Goal: Task Accomplishment & Management: Manage account settings

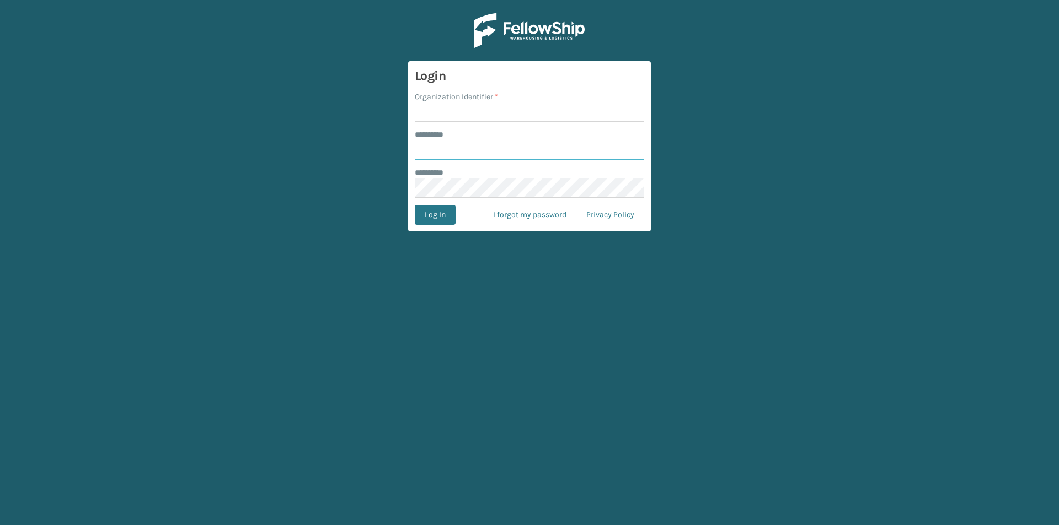
type input "****"
click at [428, 112] on input "Organization Identifier *" at bounding box center [529, 113] width 229 height 20
type input "Foamtex"
click at [449, 210] on button "Log In" at bounding box center [435, 215] width 41 height 20
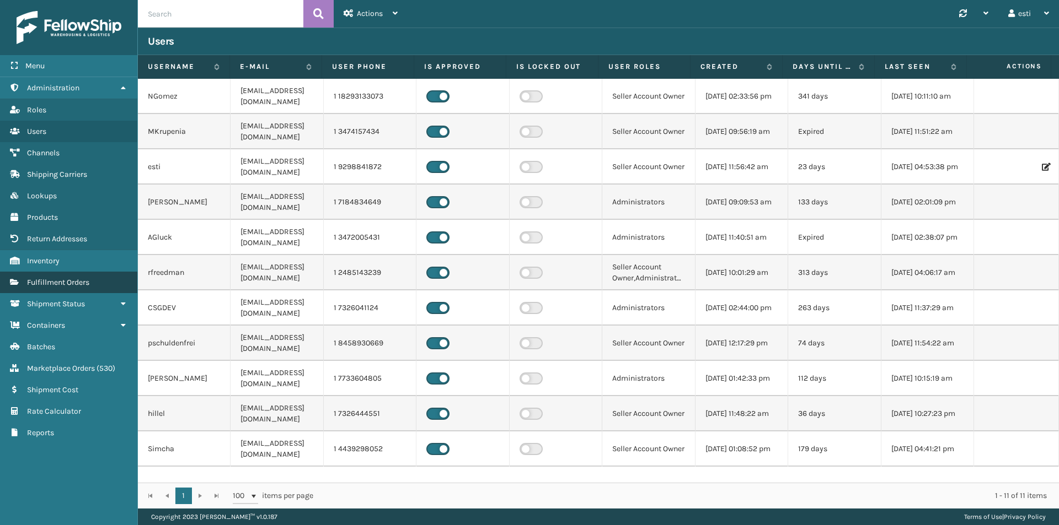
click at [88, 285] on span "Fulfillment Orders" at bounding box center [58, 282] width 62 height 9
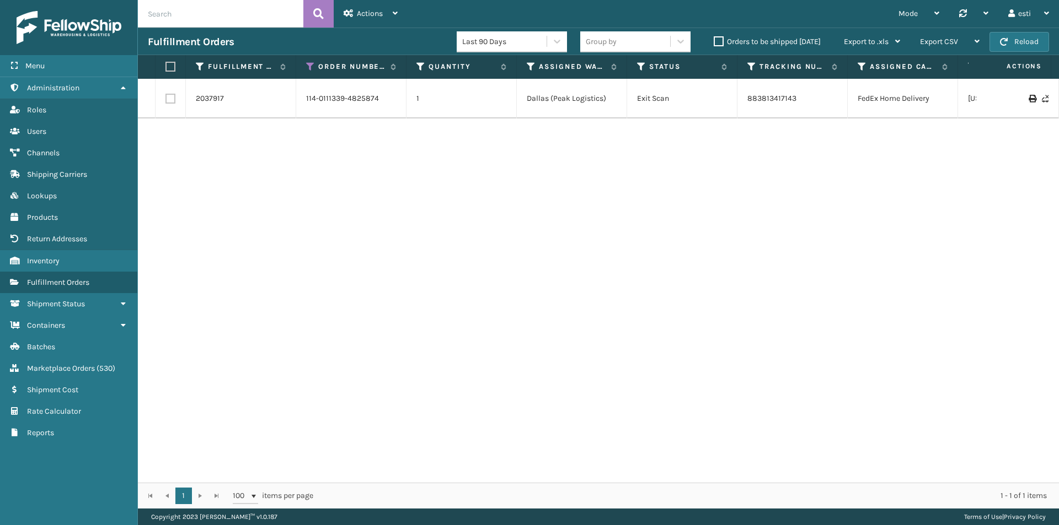
click at [716, 44] on label "Orders to be shipped [DATE]" at bounding box center [766, 41] width 107 height 9
click at [714, 42] on input "Orders to be shipped [DATE]" at bounding box center [713, 38] width 1 height 7
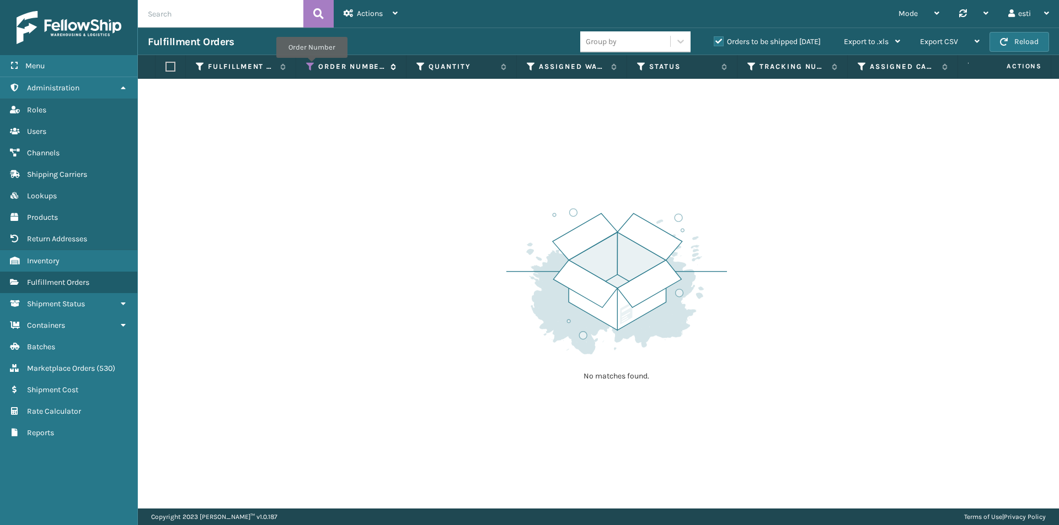
click at [312, 66] on icon at bounding box center [310, 67] width 9 height 10
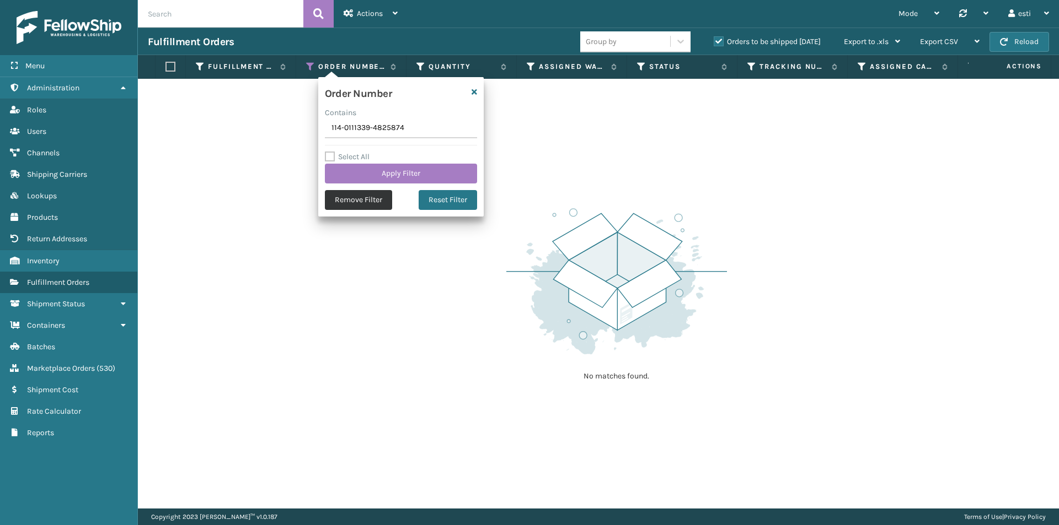
click at [334, 201] on button "Remove Filter" at bounding box center [358, 200] width 67 height 20
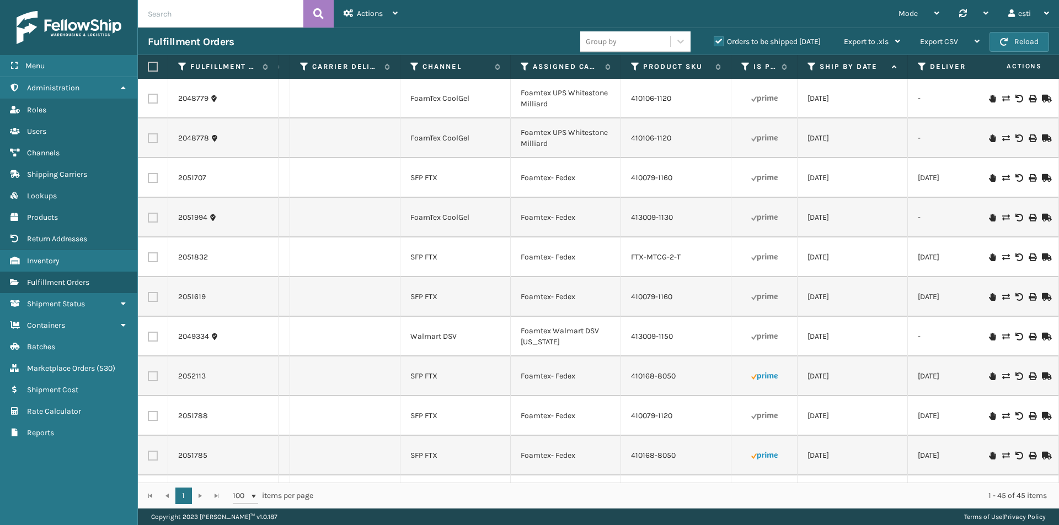
scroll to position [0, 889]
click at [810, 65] on icon at bounding box center [810, 67] width 9 height 10
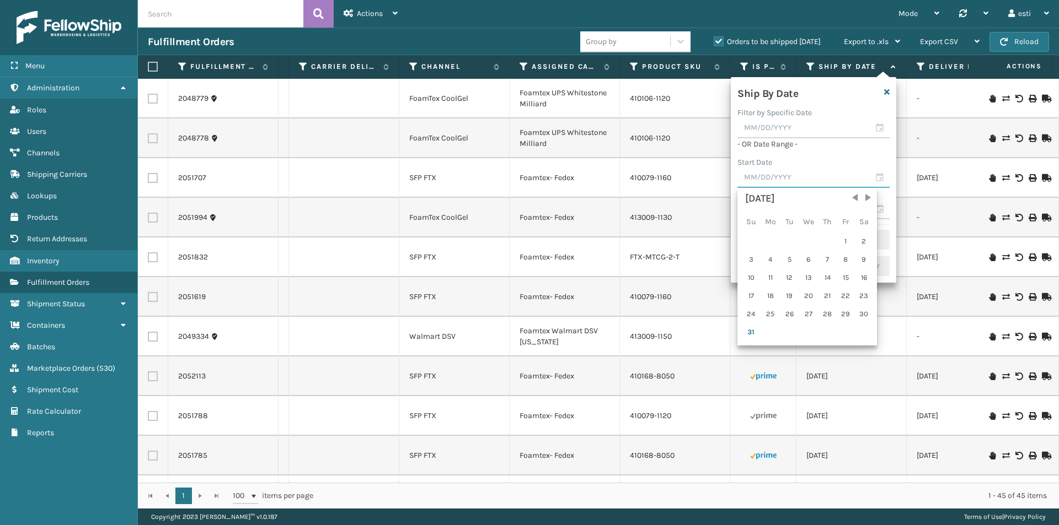
click at [780, 175] on input "text" at bounding box center [813, 178] width 152 height 20
click at [844, 312] on div "29" at bounding box center [845, 314] width 17 height 17
type input "08/29/2025"
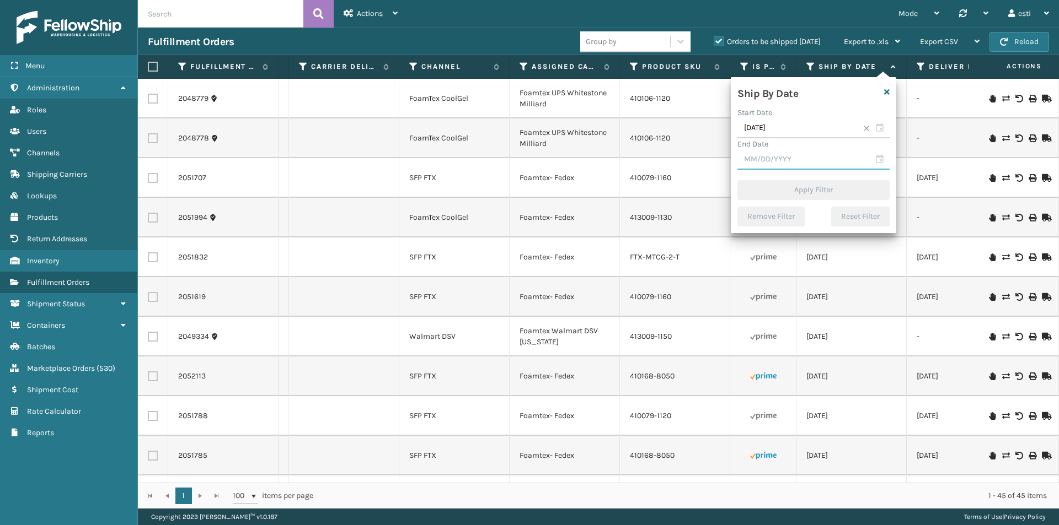
click at [786, 157] on input "text" at bounding box center [813, 160] width 152 height 20
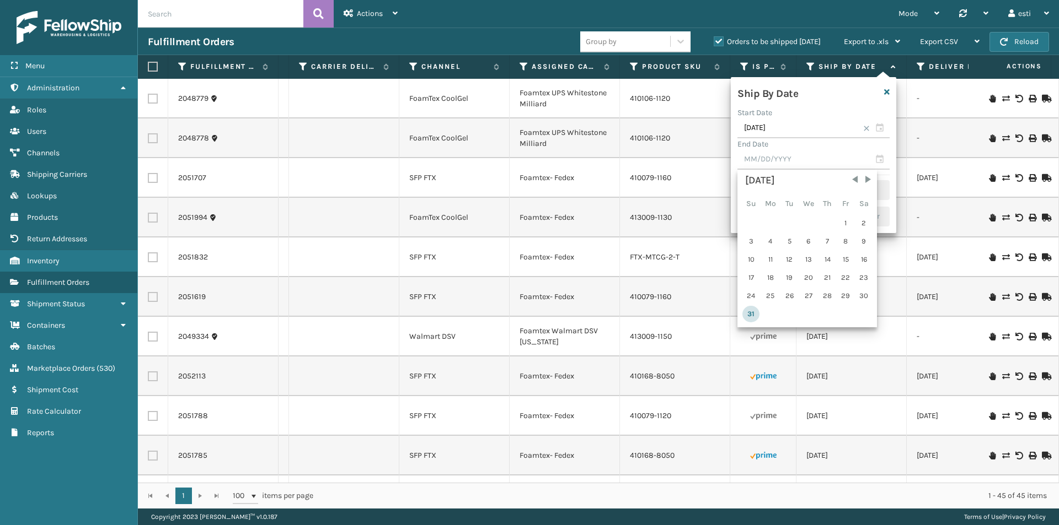
click at [747, 313] on div "31" at bounding box center [750, 314] width 17 height 17
type input "08/31/2025"
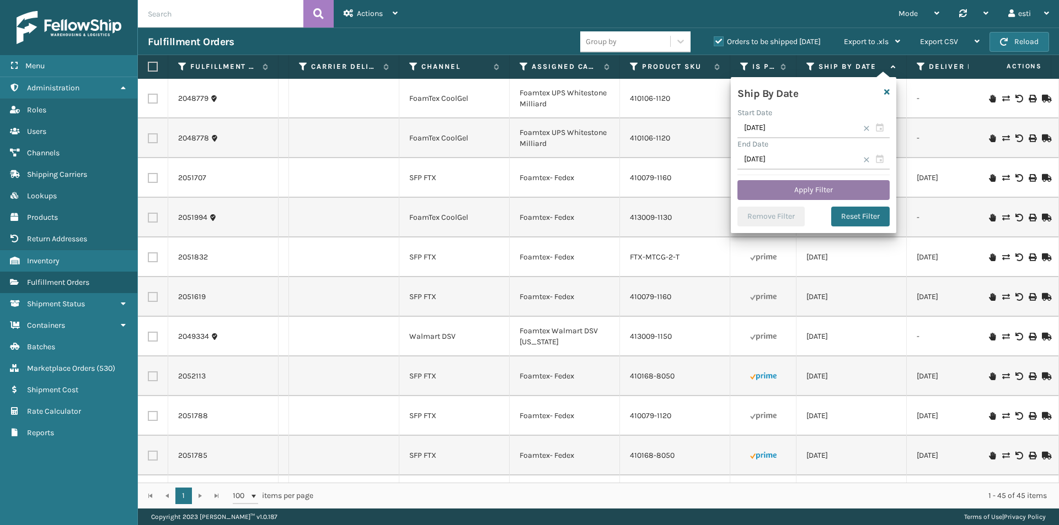
click at [787, 182] on button "Apply Filter" at bounding box center [813, 190] width 152 height 20
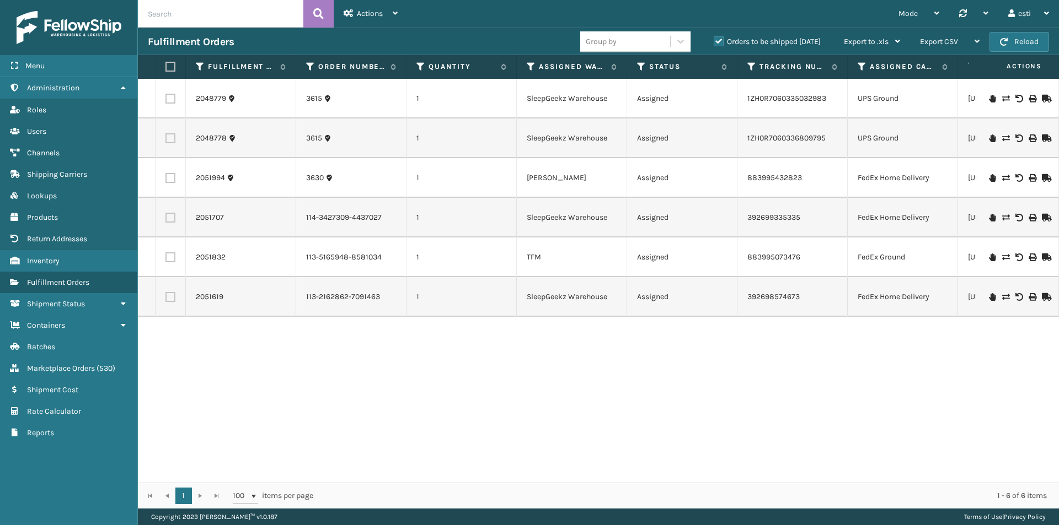
scroll to position [0, 50]
click at [67, 151] on link "Administration Channels" at bounding box center [68, 153] width 137 height 22
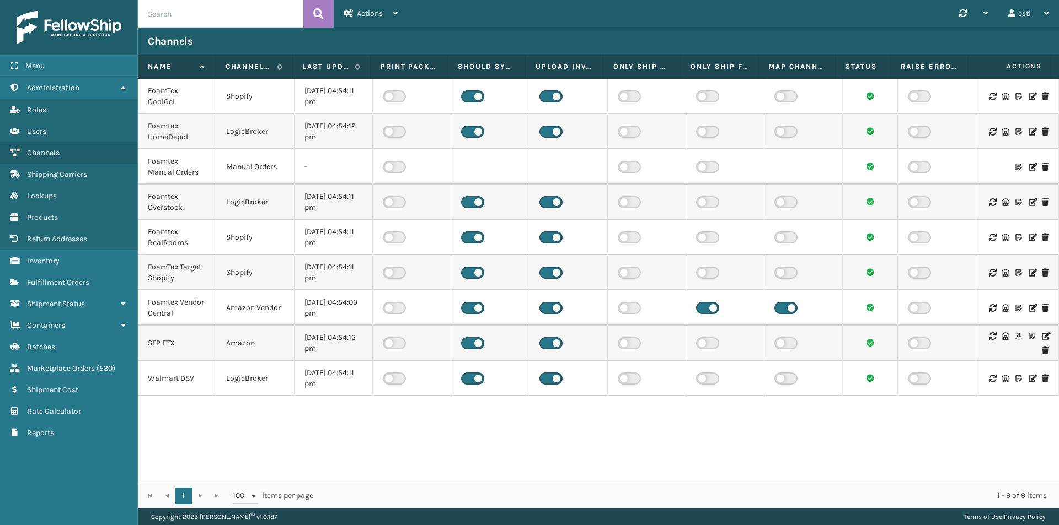
click at [1042, 335] on icon at bounding box center [1045, 336] width 7 height 8
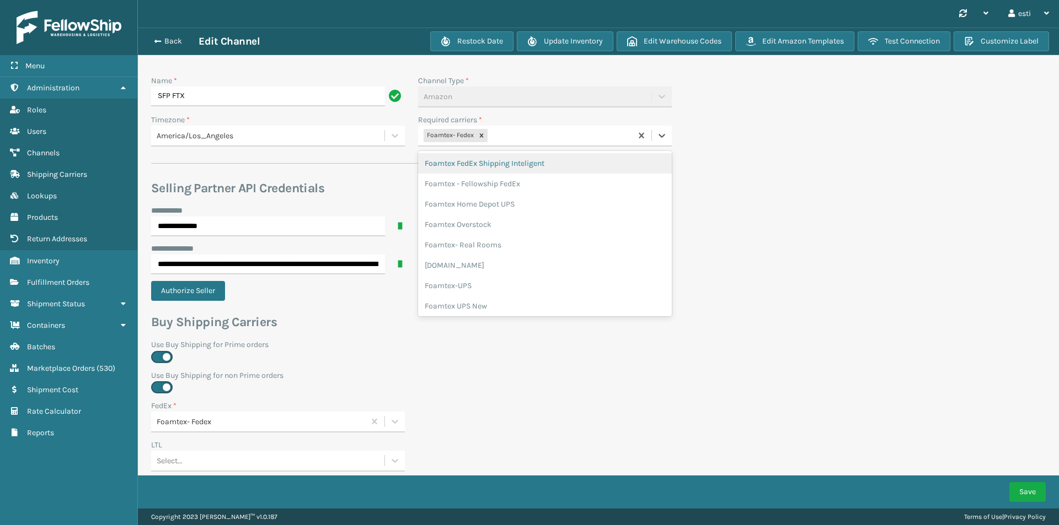
click at [520, 131] on div "Foamtex- Fedex" at bounding box center [524, 136] width 213 height 18
type input "whit"
click at [511, 162] on div "Foamtex UPS Whitestone Milliard" at bounding box center [545, 163] width 254 height 20
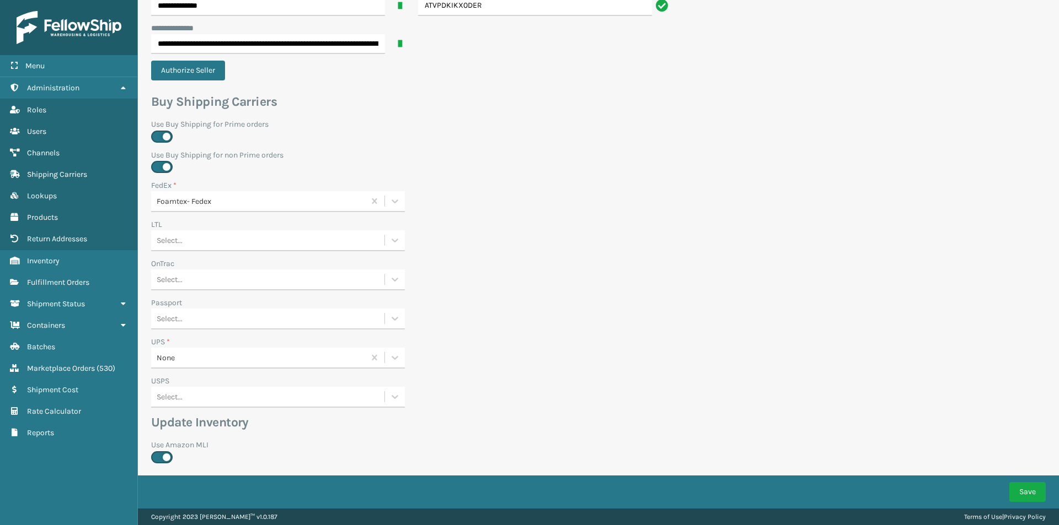
click at [192, 357] on div "None" at bounding box center [261, 358] width 209 height 12
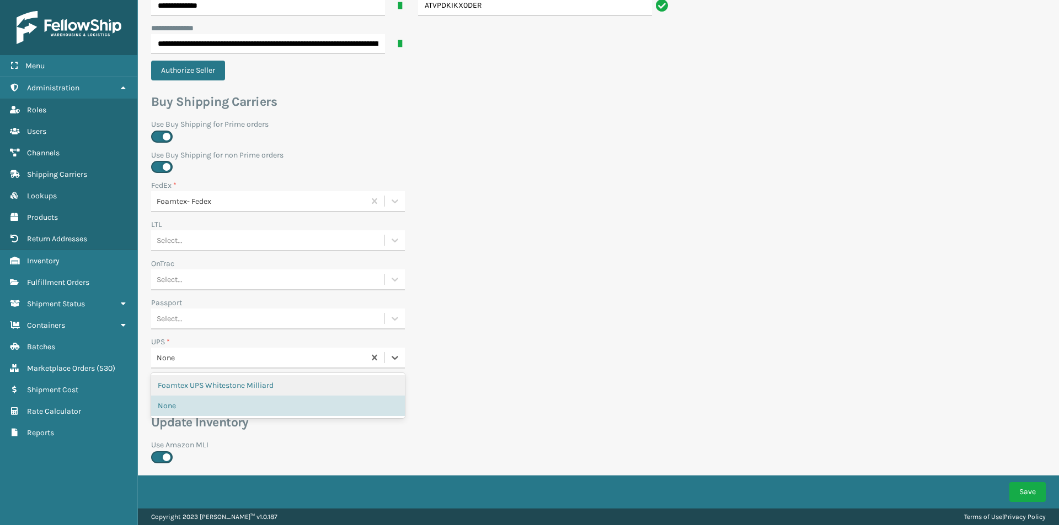
click at [205, 383] on div "Foamtex UPS Whitestone Milliard" at bounding box center [278, 385] width 254 height 20
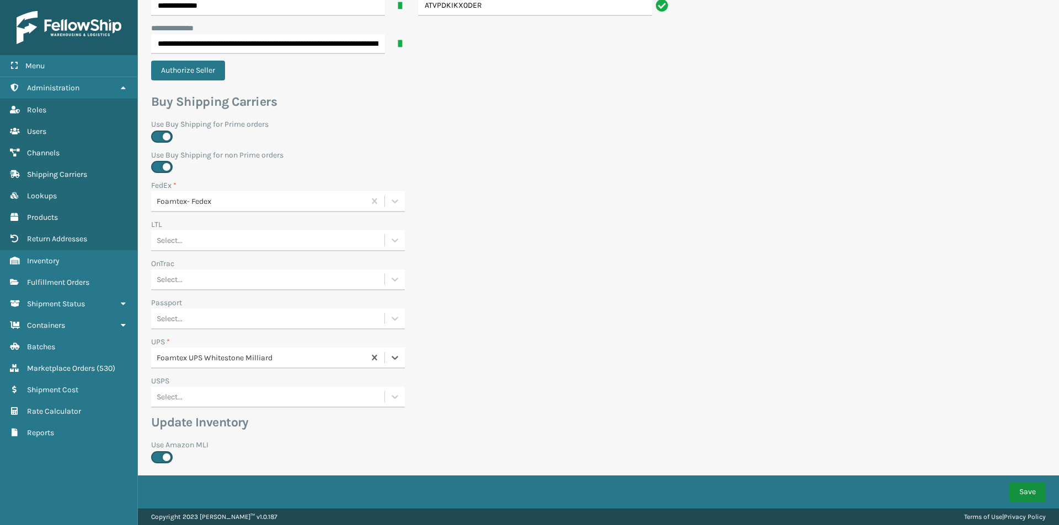
click at [1012, 490] on button "Save" at bounding box center [1027, 492] width 36 height 20
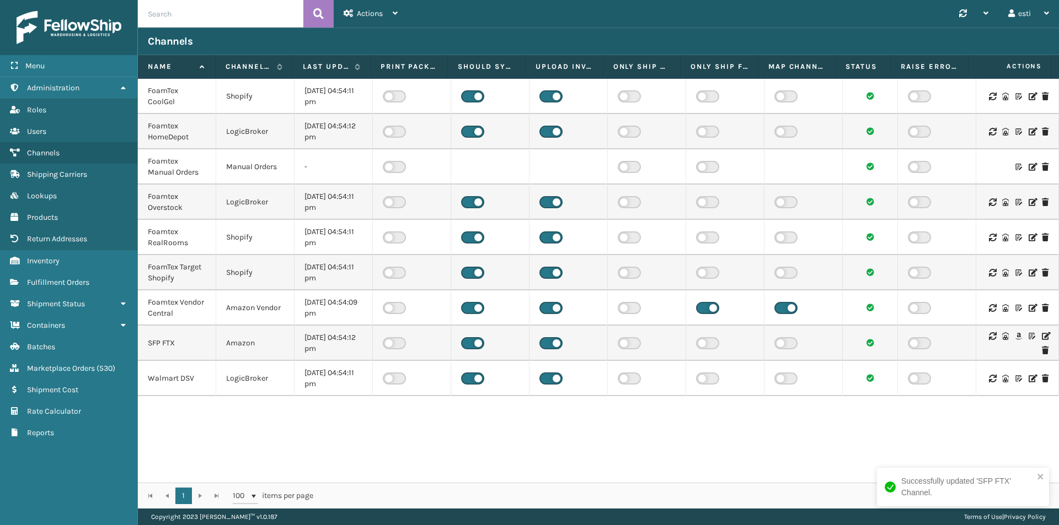
click at [1033, 338] on div at bounding box center [1017, 343] width 62 height 22
click at [1042, 336] on icon at bounding box center [1045, 336] width 7 height 8
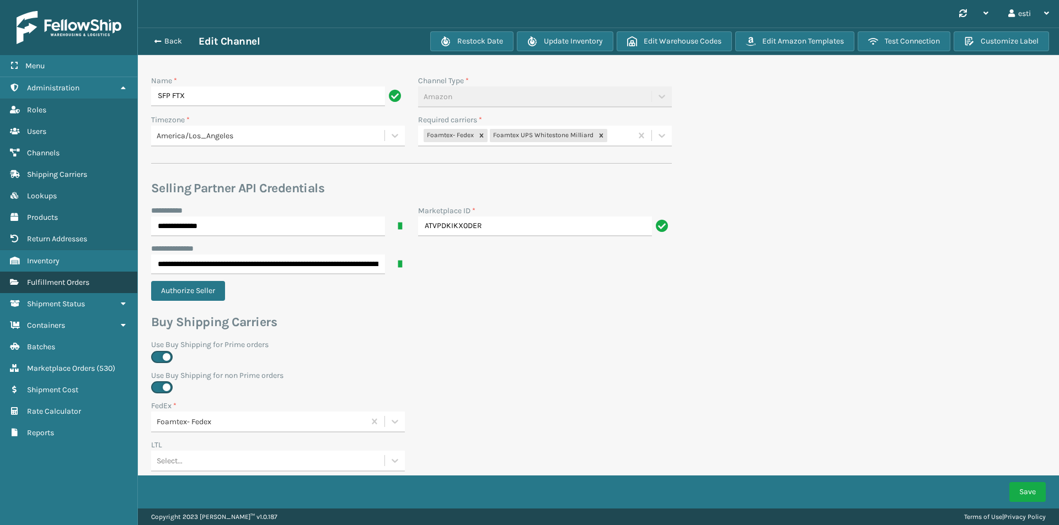
click at [83, 278] on span "Fulfillment Orders" at bounding box center [58, 282] width 62 height 9
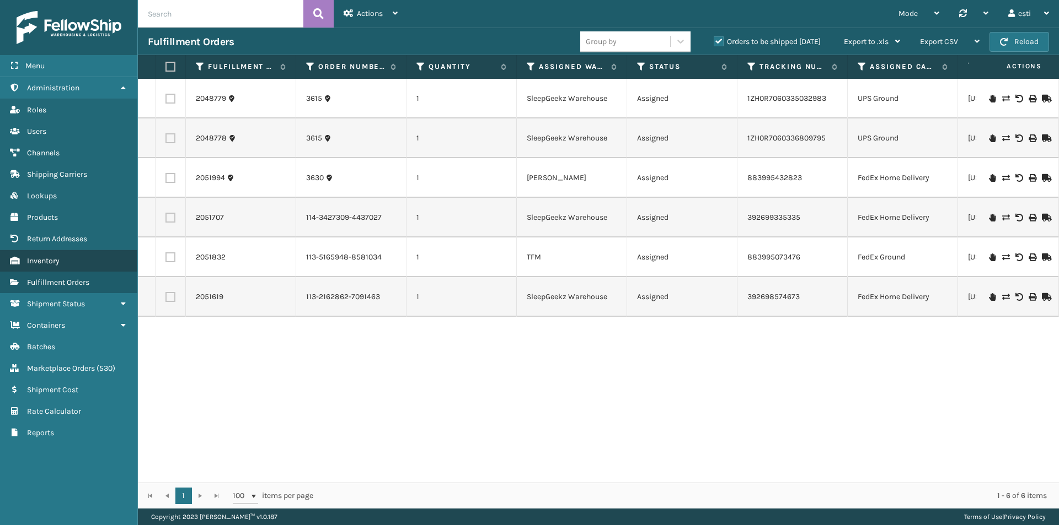
click at [47, 257] on span "Inventory" at bounding box center [43, 260] width 33 height 9
